Goal: Entertainment & Leisure: Consume media (video, audio)

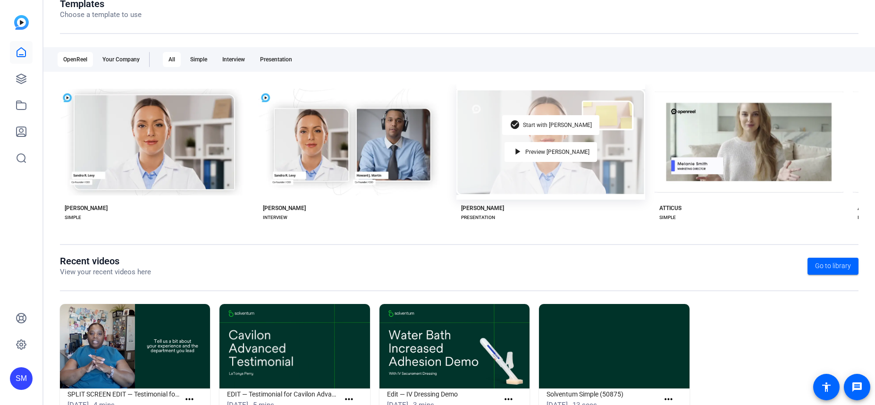
scroll to position [150, 0]
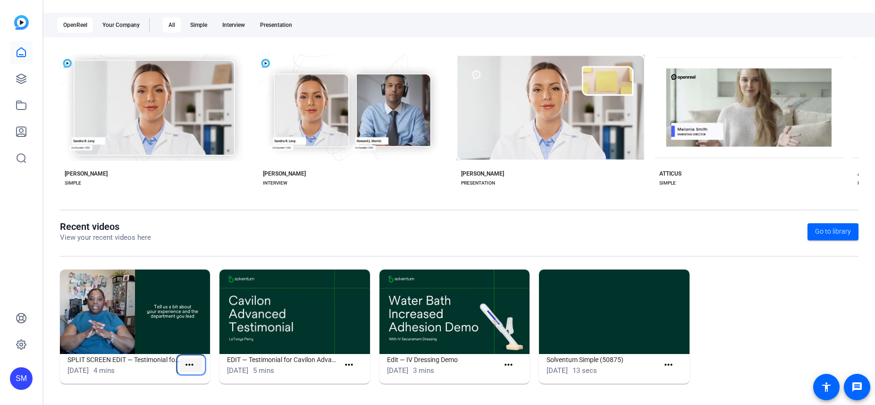
click at [189, 364] on mat-icon "more_horiz" at bounding box center [190, 365] width 12 height 12
click at [196, 381] on span "View" at bounding box center [210, 379] width 38 height 11
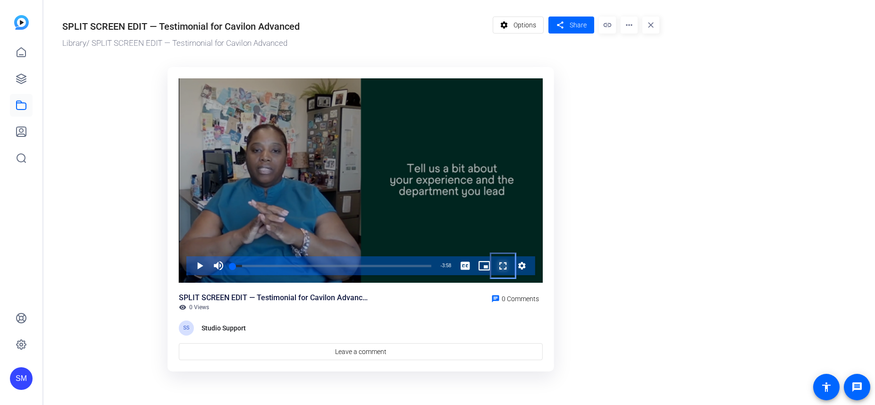
click at [494, 265] on span "Video Player" at bounding box center [494, 265] width 0 height 19
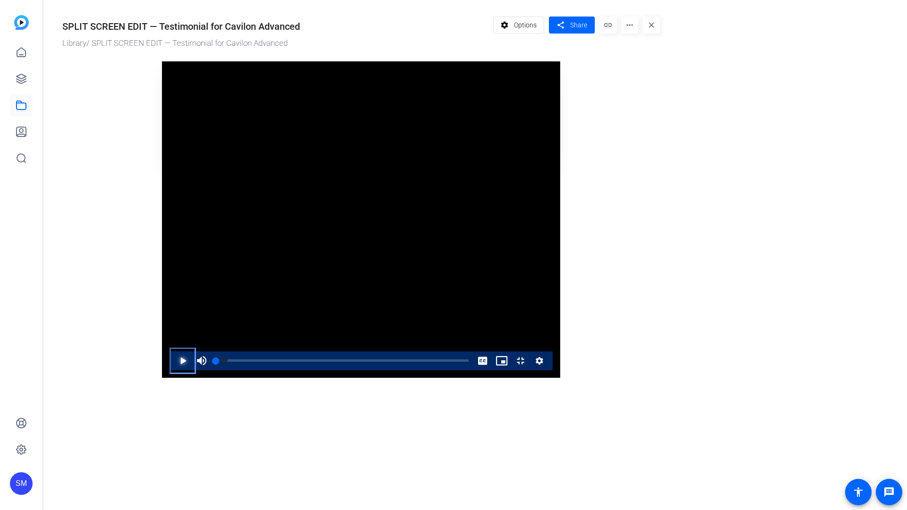
click at [173, 370] on span "Video Player" at bounding box center [173, 360] width 0 height 19
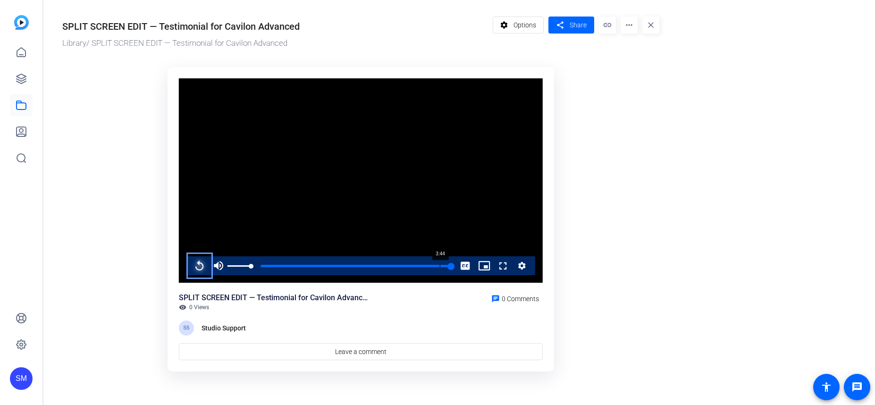
drag, startPoint x: 251, startPoint y: 267, endPoint x: 440, endPoint y: 267, distance: 189.4
click at [440, 267] on div "Replay Mute 100% Current Time 3:59 / Duration 3:59 Loaded : 100.00% 3:44 3:59 S…" at bounding box center [361, 265] width 349 height 19
click at [440, 267] on div "Loaded : 100.00% 3:46 3:59" at bounding box center [342, 266] width 219 height 2
click at [444, 267] on div "3:49" at bounding box center [338, 266] width 211 height 2
drag, startPoint x: 446, startPoint y: 269, endPoint x: 434, endPoint y: 269, distance: 11.8
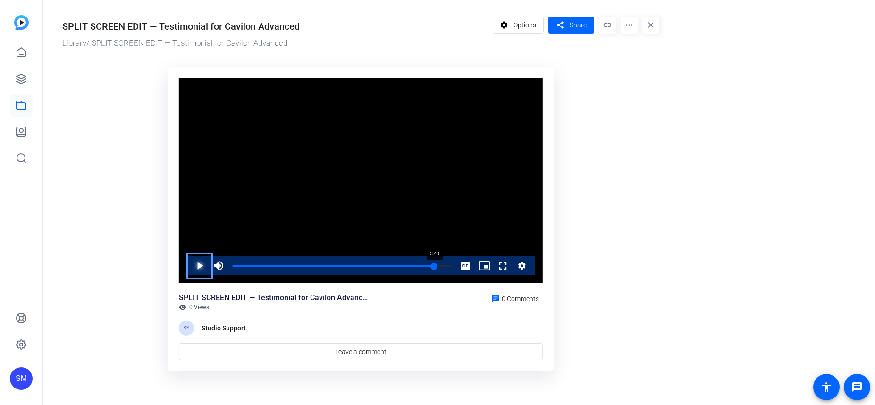
click at [434, 267] on div "3:40" at bounding box center [334, 266] width 202 height 2
click at [190, 269] on span "Video Player" at bounding box center [190, 265] width 0 height 19
click at [190, 264] on span "Video Player" at bounding box center [190, 265] width 0 height 19
drag, startPoint x: 445, startPoint y: 267, endPoint x: 440, endPoint y: 267, distance: 5.2
click at [440, 267] on div "3:46" at bounding box center [336, 266] width 207 height 2
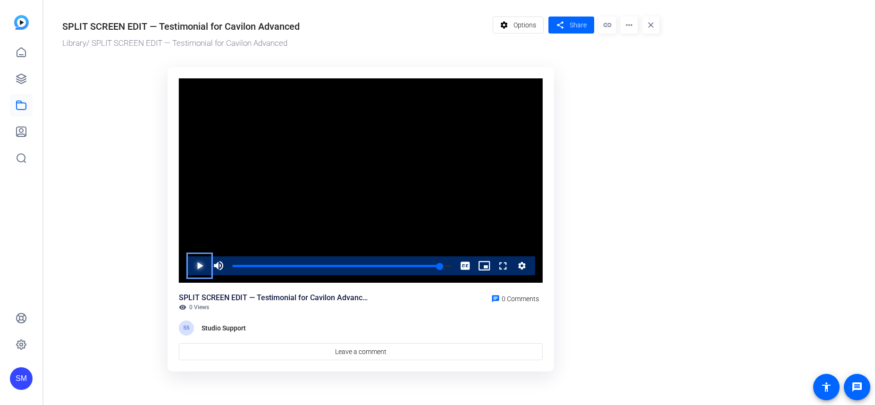
click at [190, 265] on span "Video Player" at bounding box center [190, 265] width 0 height 19
click at [441, 267] on div "3:47" at bounding box center [337, 266] width 208 height 2
click at [190, 264] on span "Video Player" at bounding box center [190, 265] width 0 height 19
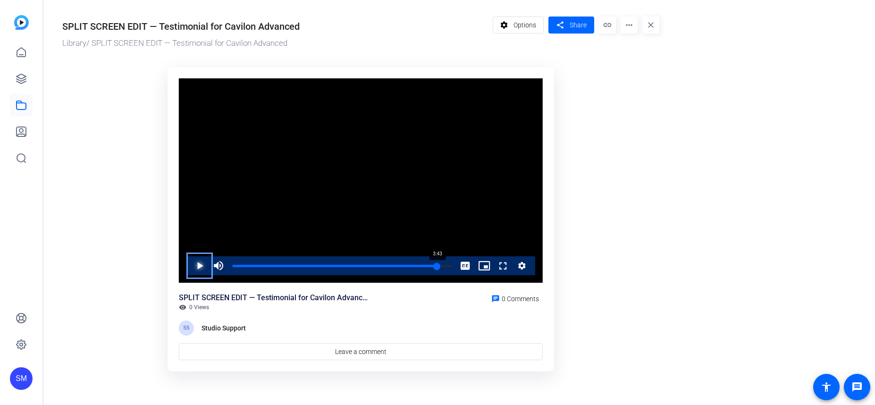
drag, startPoint x: 443, startPoint y: 269, endPoint x: 437, endPoint y: 269, distance: 6.1
click at [437, 267] on div "3:43" at bounding box center [335, 266] width 204 height 2
click at [190, 265] on span "Video Player" at bounding box center [190, 265] width 0 height 19
drag, startPoint x: 442, startPoint y: 266, endPoint x: 229, endPoint y: 266, distance: 212.5
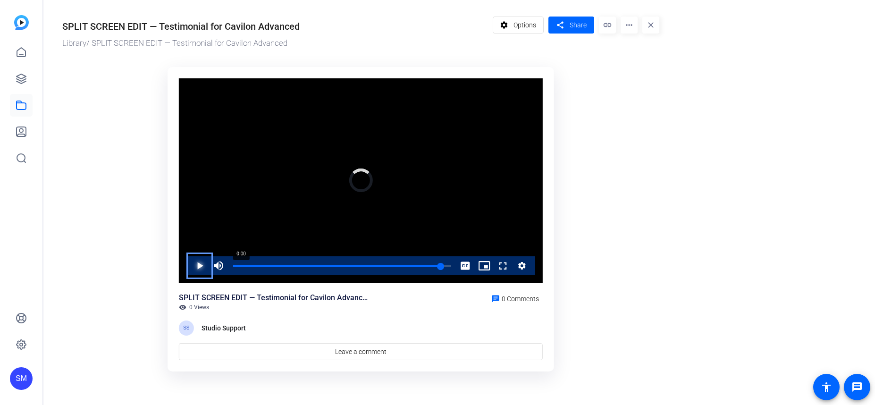
click at [229, 266] on div "Loaded : 0.00% 0:00 3:34" at bounding box center [342, 265] width 228 height 19
click at [190, 265] on span "Video Player" at bounding box center [190, 265] width 0 height 19
